Goal: Task Accomplishment & Management: Use online tool/utility

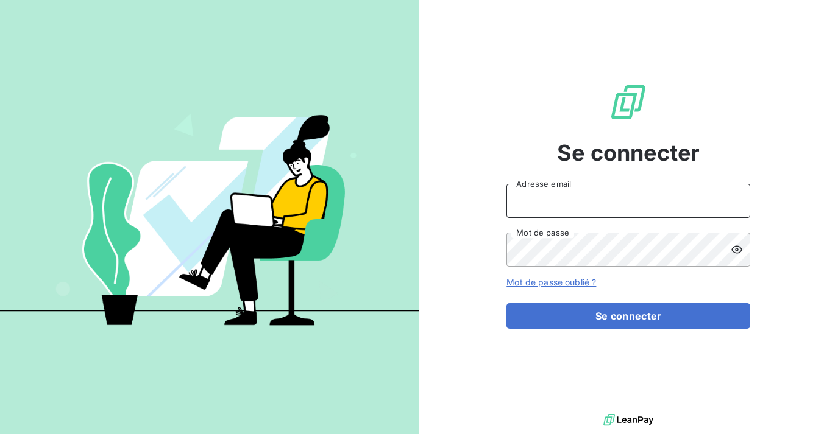
click at [592, 204] on input "Adresse email" at bounding box center [628, 201] width 244 height 34
type input "[EMAIL_ADDRESS][DOMAIN_NAME]"
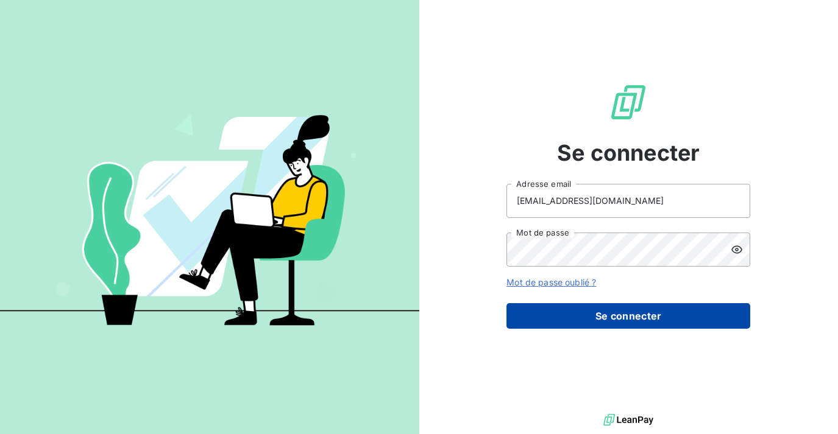
click at [668, 317] on button "Se connecter" at bounding box center [628, 316] width 244 height 26
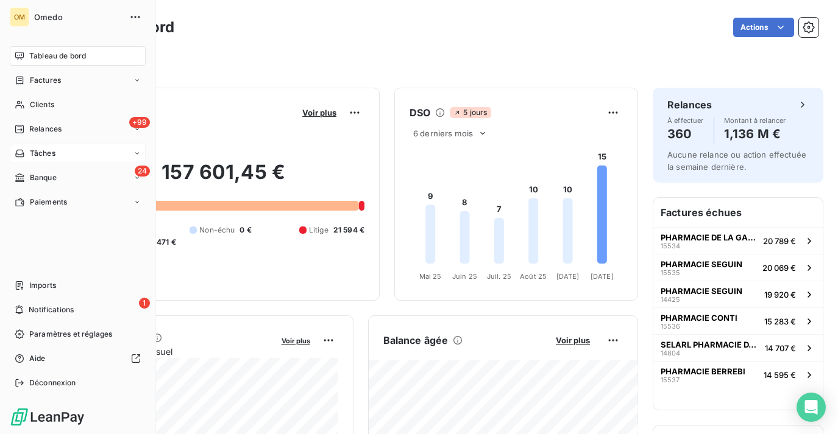
click at [61, 154] on div "Tâches" at bounding box center [78, 153] width 136 height 19
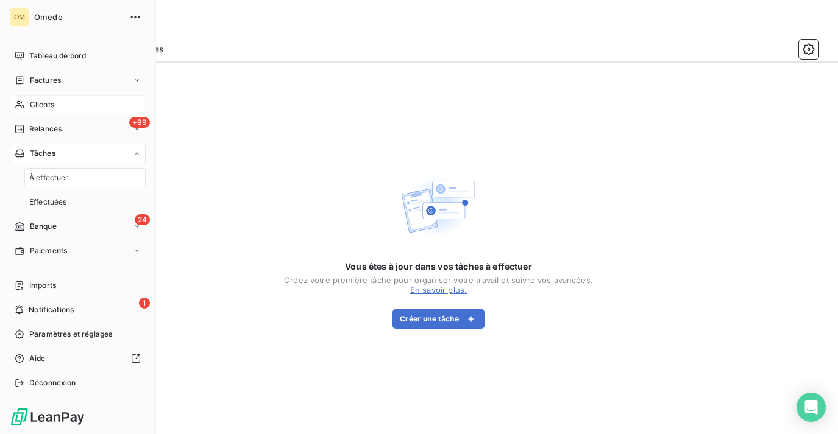
click at [58, 108] on div "Clients" at bounding box center [78, 104] width 136 height 19
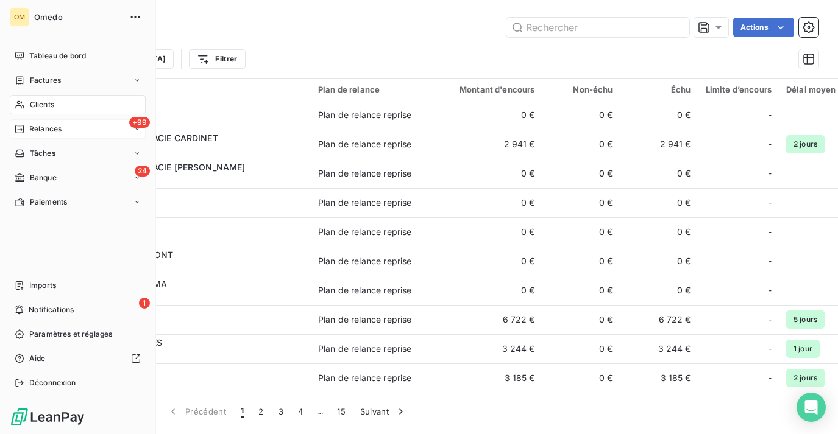
click at [66, 130] on div "+99 Relances" at bounding box center [78, 128] width 136 height 19
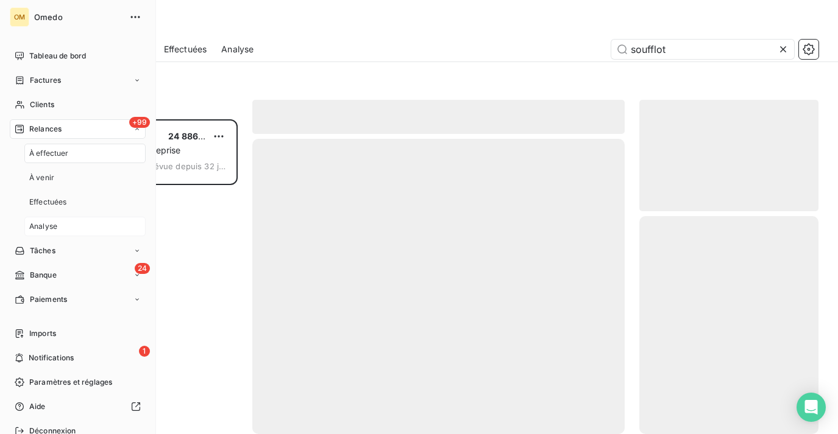
scroll to position [315, 179]
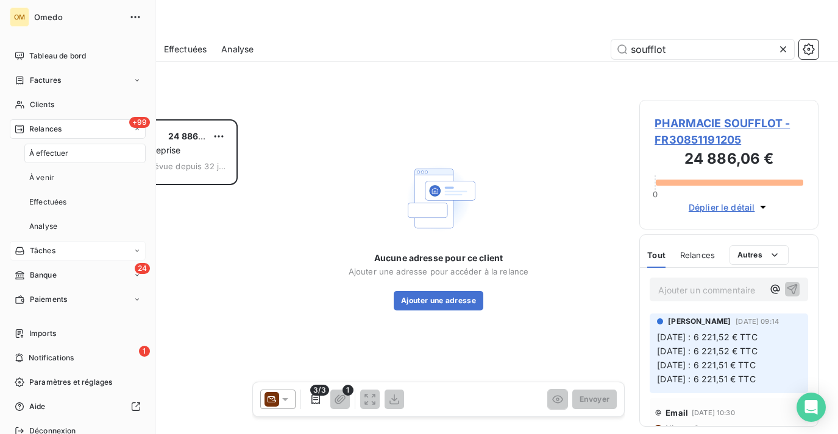
click at [65, 251] on div "Tâches" at bounding box center [78, 250] width 136 height 19
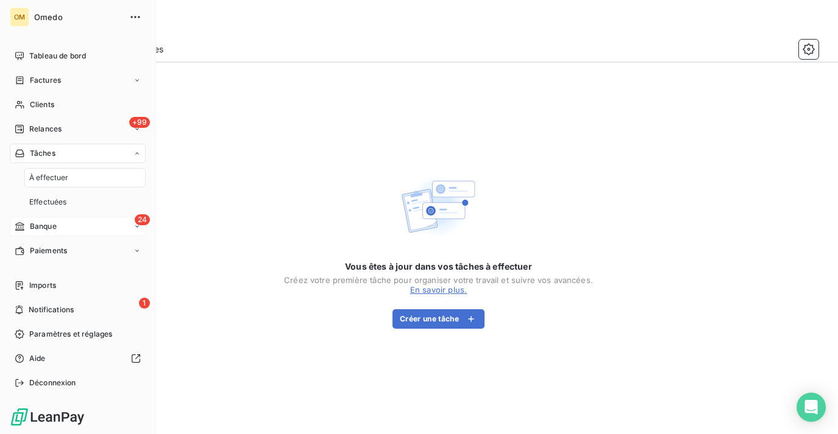
click at [67, 224] on div "24 Banque" at bounding box center [78, 226] width 136 height 19
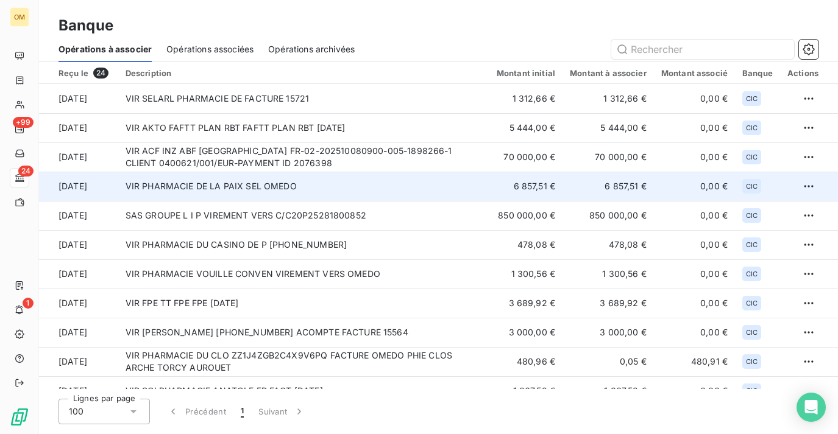
click at [297, 188] on td "VIR PHARMACIE DE LA PAIX SEL OMEDO" at bounding box center [303, 186] width 371 height 29
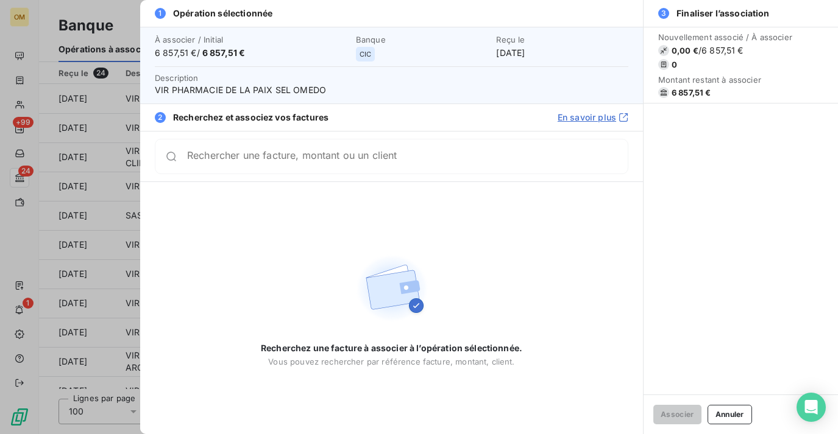
click at [511, 168] on div "Rechercher une facture, montant ou un client" at bounding box center [391, 156] width 473 height 35
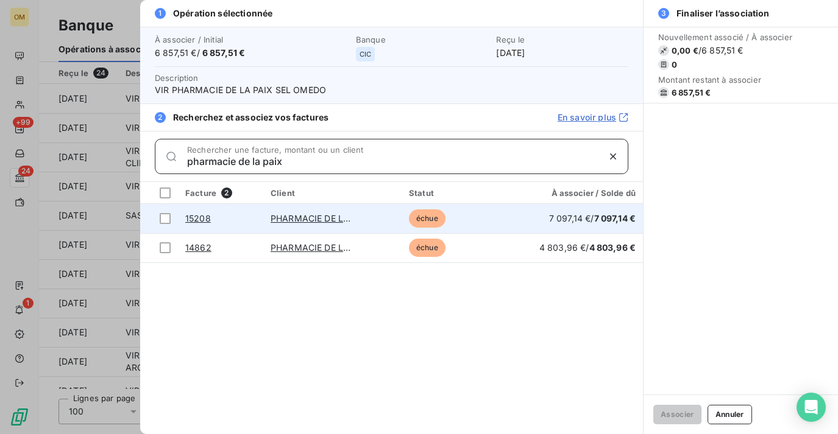
type input "pharmacie de la paix"
